Goal: Communication & Community: Answer question/provide support

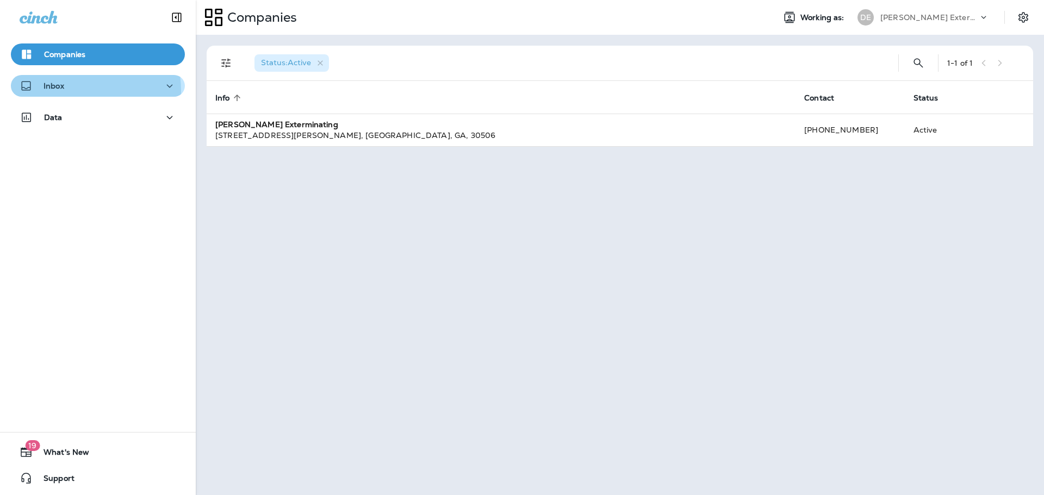
click at [57, 91] on div "Inbox" at bounding box center [42, 86] width 45 height 14
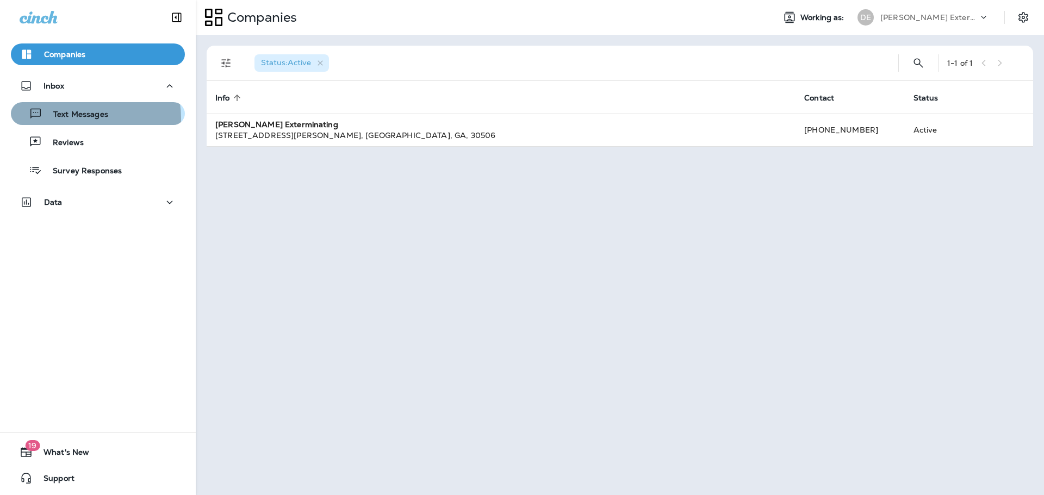
click at [70, 118] on p "Text Messages" at bounding box center [75, 115] width 66 height 10
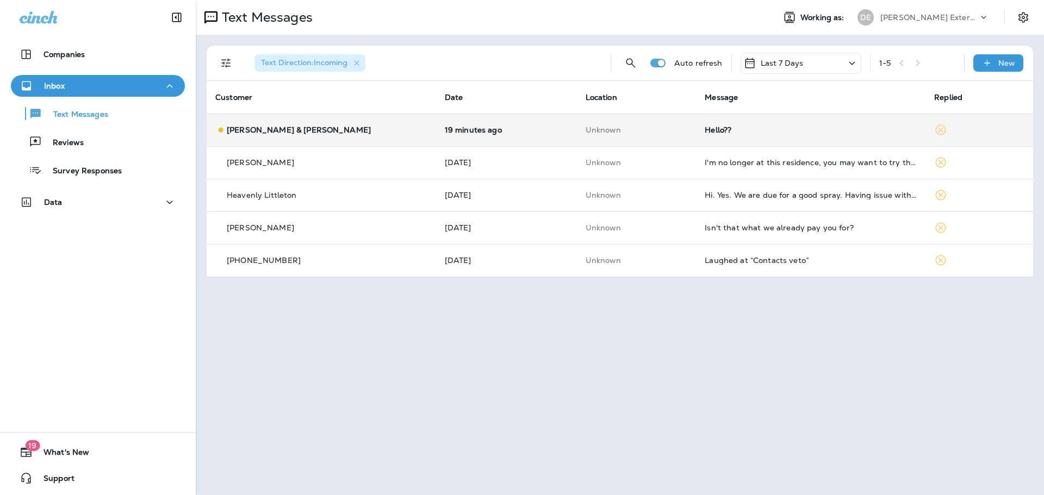
click at [719, 136] on td "Hello??" at bounding box center [810, 130] width 229 height 33
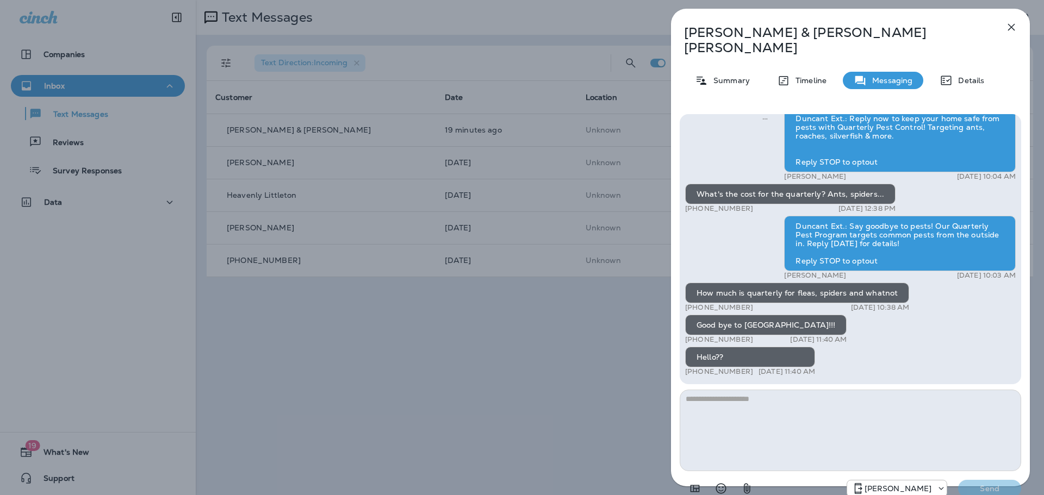
click at [757, 396] on textarea at bounding box center [849, 431] width 341 height 82
type textarea "*"
type textarea "**********"
click at [975, 484] on p "Send" at bounding box center [989, 489] width 46 height 10
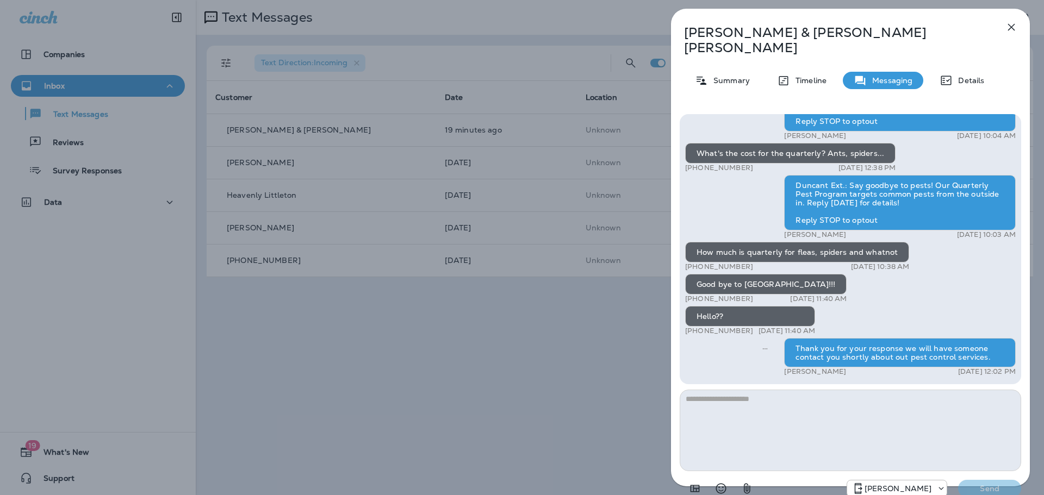
click at [378, 384] on div "[PERSON_NAME] & [PERSON_NAME] Summary Timeline Messaging Details Duncant Ext.: …" at bounding box center [522, 247] width 1044 height 495
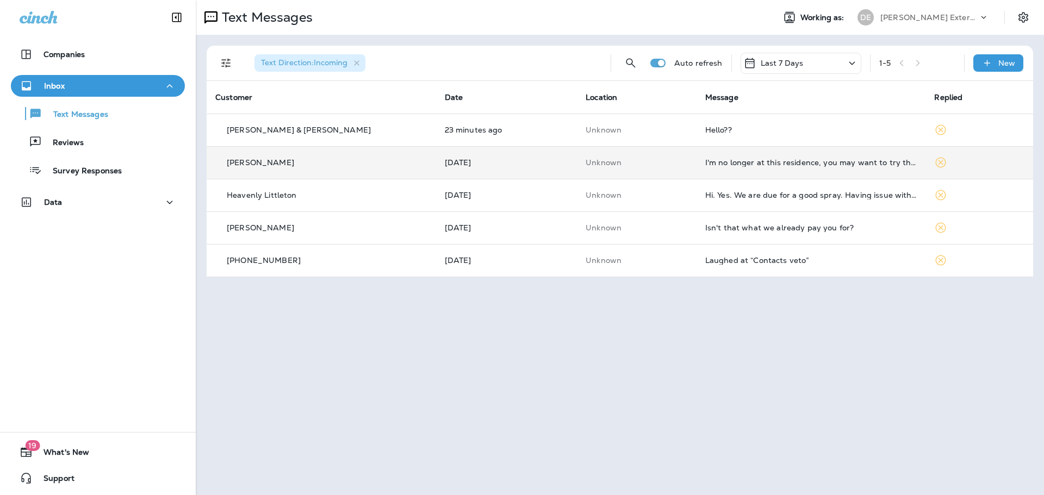
click at [383, 174] on td "[PERSON_NAME]" at bounding box center [321, 162] width 229 height 33
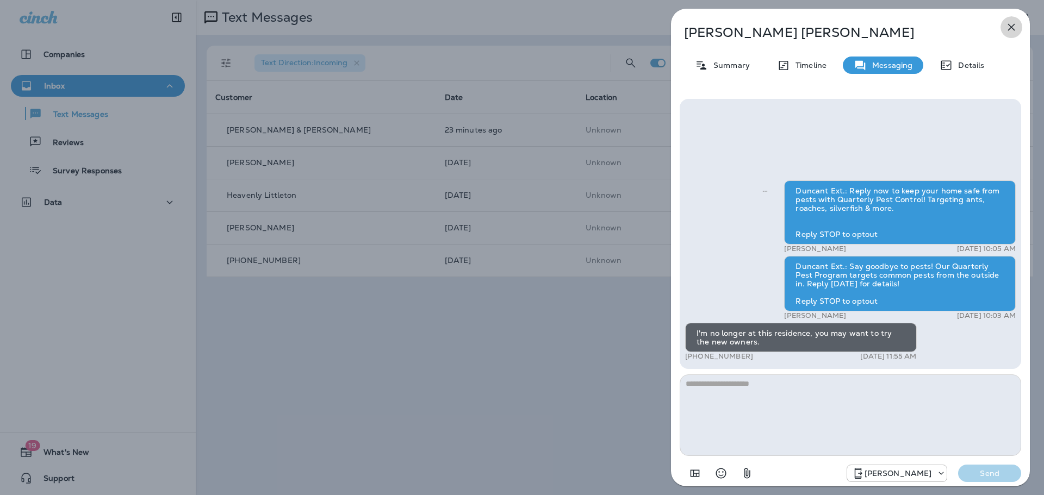
click at [1013, 26] on icon "button" at bounding box center [1011, 27] width 7 height 7
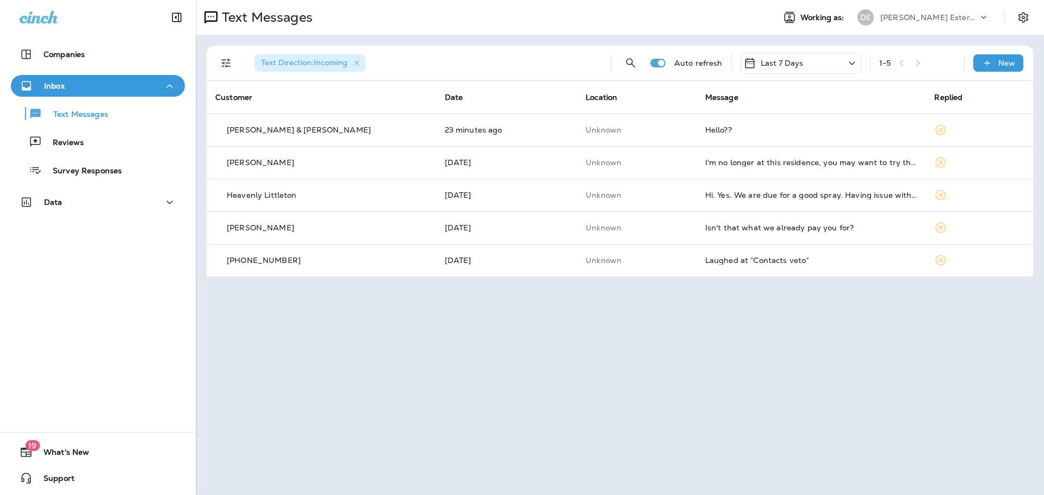
click at [316, 194] on div "Heavenly Littleton" at bounding box center [321, 195] width 212 height 11
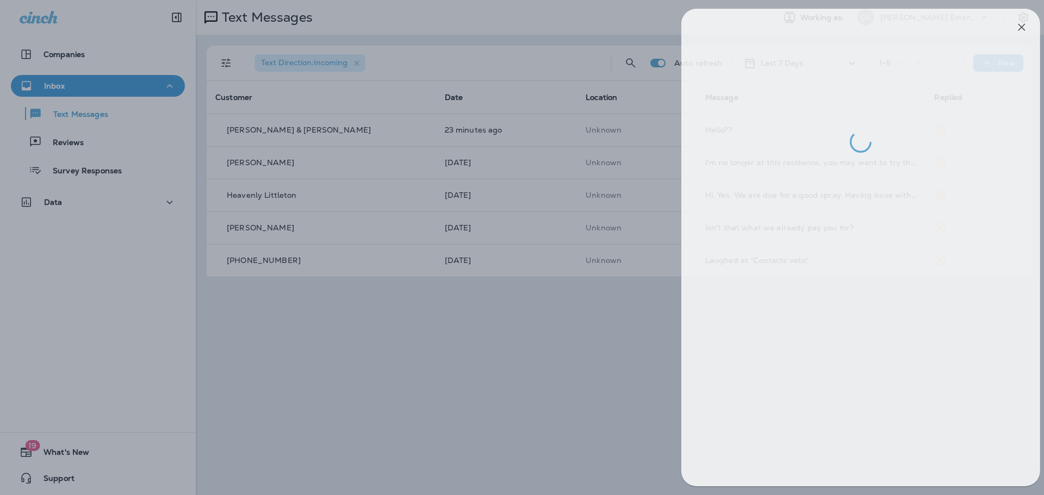
click at [491, 382] on div at bounding box center [532, 247] width 1044 height 495
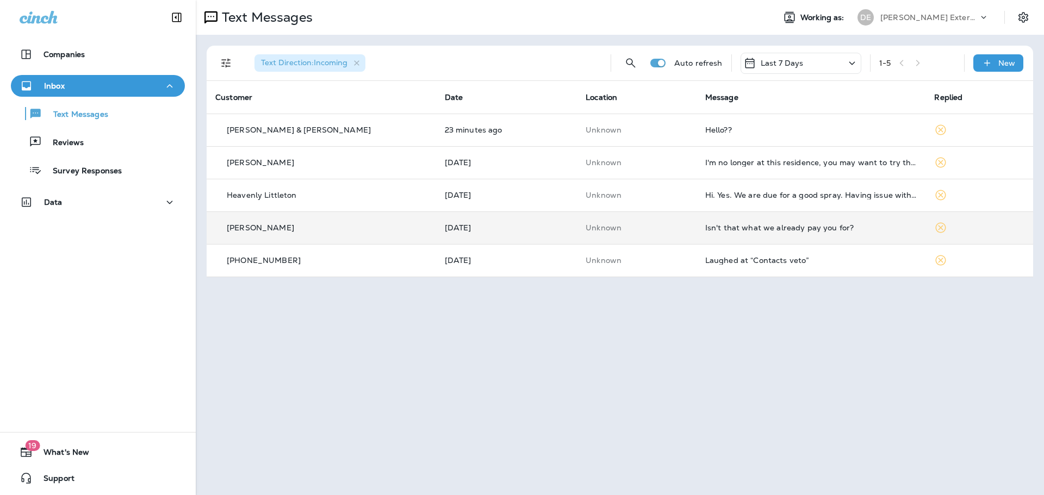
click at [294, 235] on td "[PERSON_NAME]" at bounding box center [321, 227] width 229 height 33
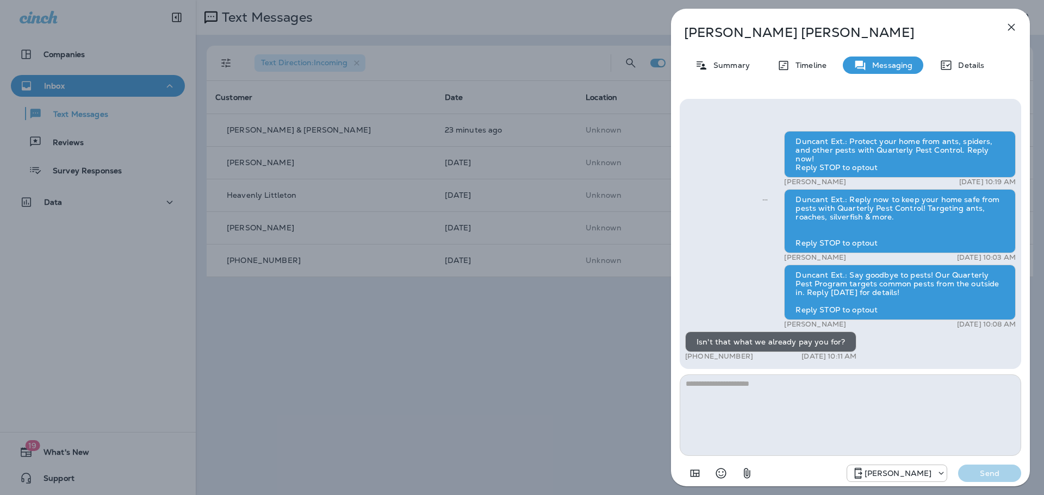
drag, startPoint x: 306, startPoint y: 355, endPoint x: 277, endPoint y: 296, distance: 65.4
click at [306, 354] on div "[PERSON_NAME] Summary Timeline Messaging Details Duncant Ext.: Protect your hom…" at bounding box center [522, 247] width 1044 height 495
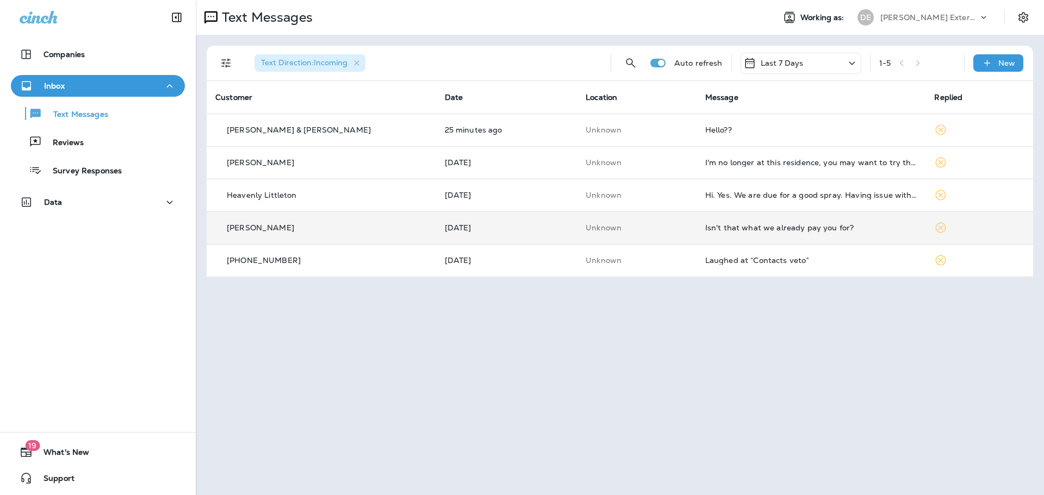
click at [733, 235] on td "Isn't that what we already pay you for?" at bounding box center [810, 227] width 229 height 33
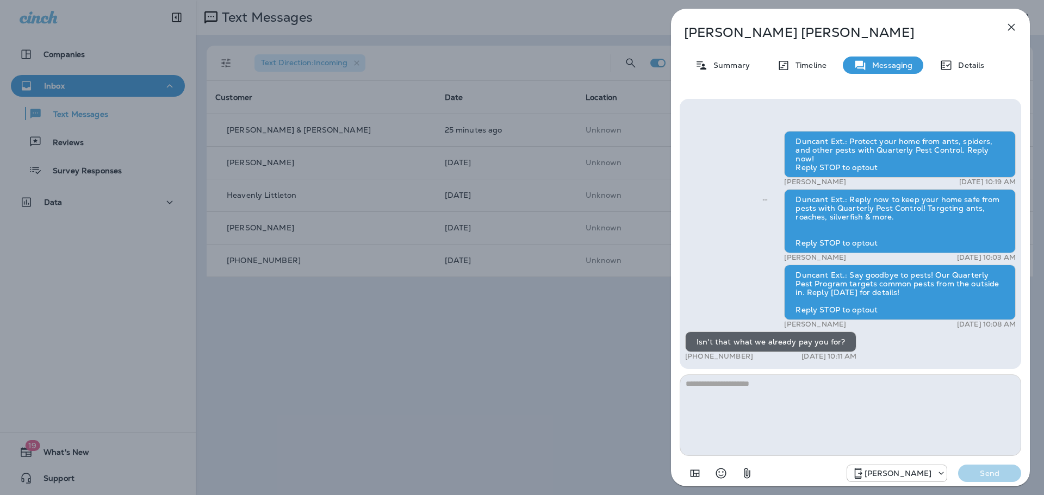
click at [744, 417] on textarea at bounding box center [849, 415] width 341 height 82
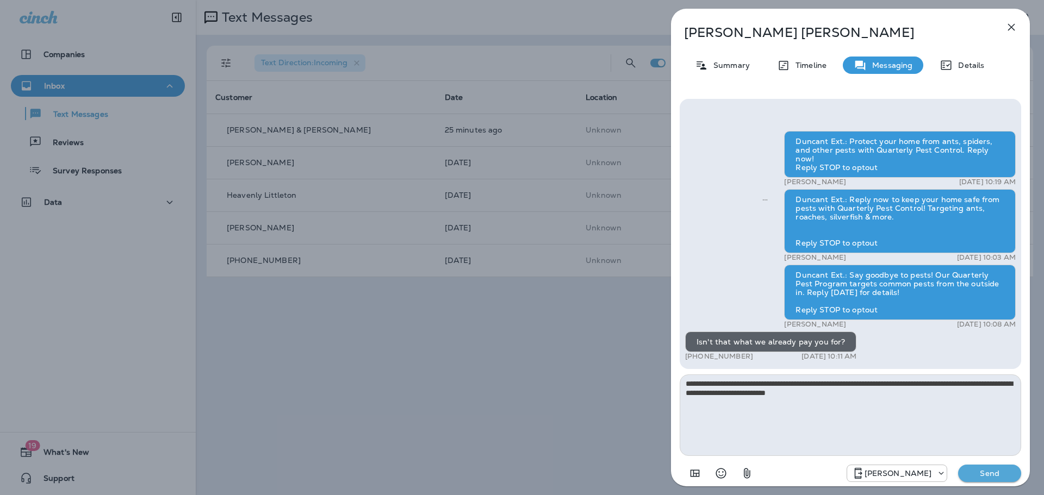
type textarea "**********"
click at [987, 471] on p "Send" at bounding box center [989, 474] width 46 height 10
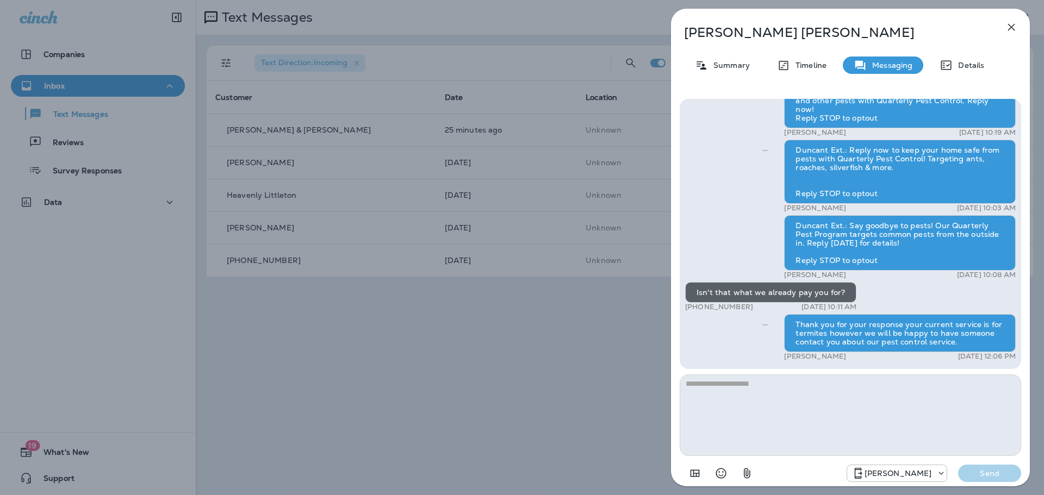
click at [1013, 27] on icon "button" at bounding box center [1010, 27] width 13 height 13
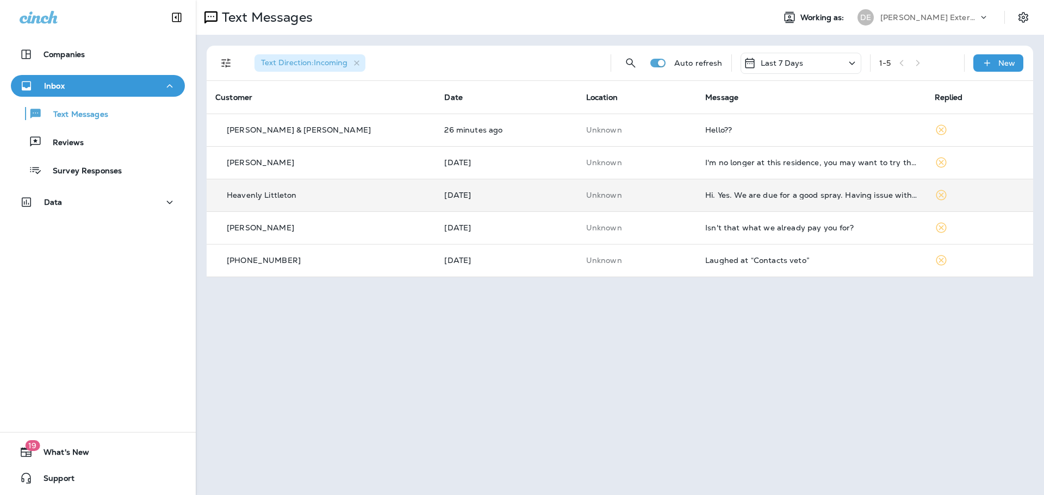
click at [704, 202] on td "Hi. Yes. We are due for a good spray. Having issue with big drain gnats." at bounding box center [810, 195] width 229 height 33
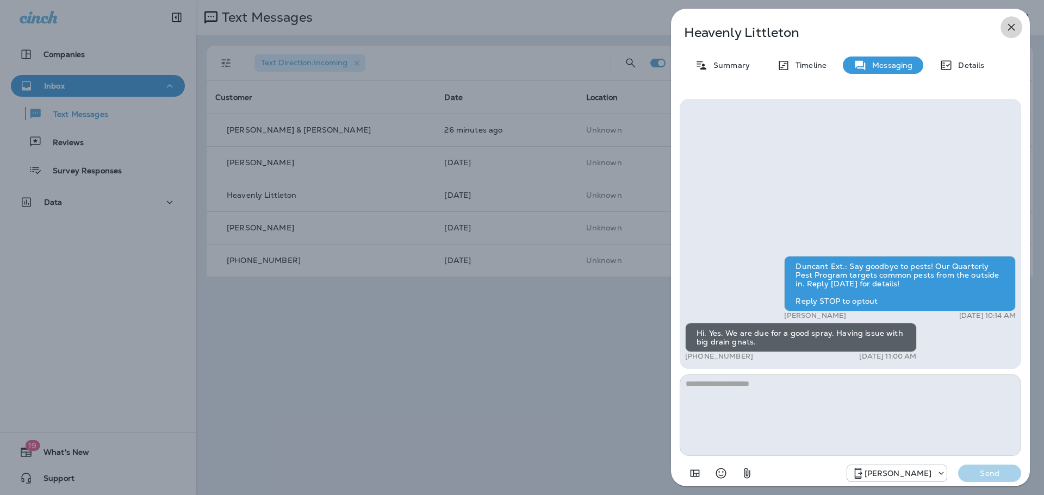
click at [1010, 26] on icon "button" at bounding box center [1011, 27] width 7 height 7
